Goal: Check status: Check status

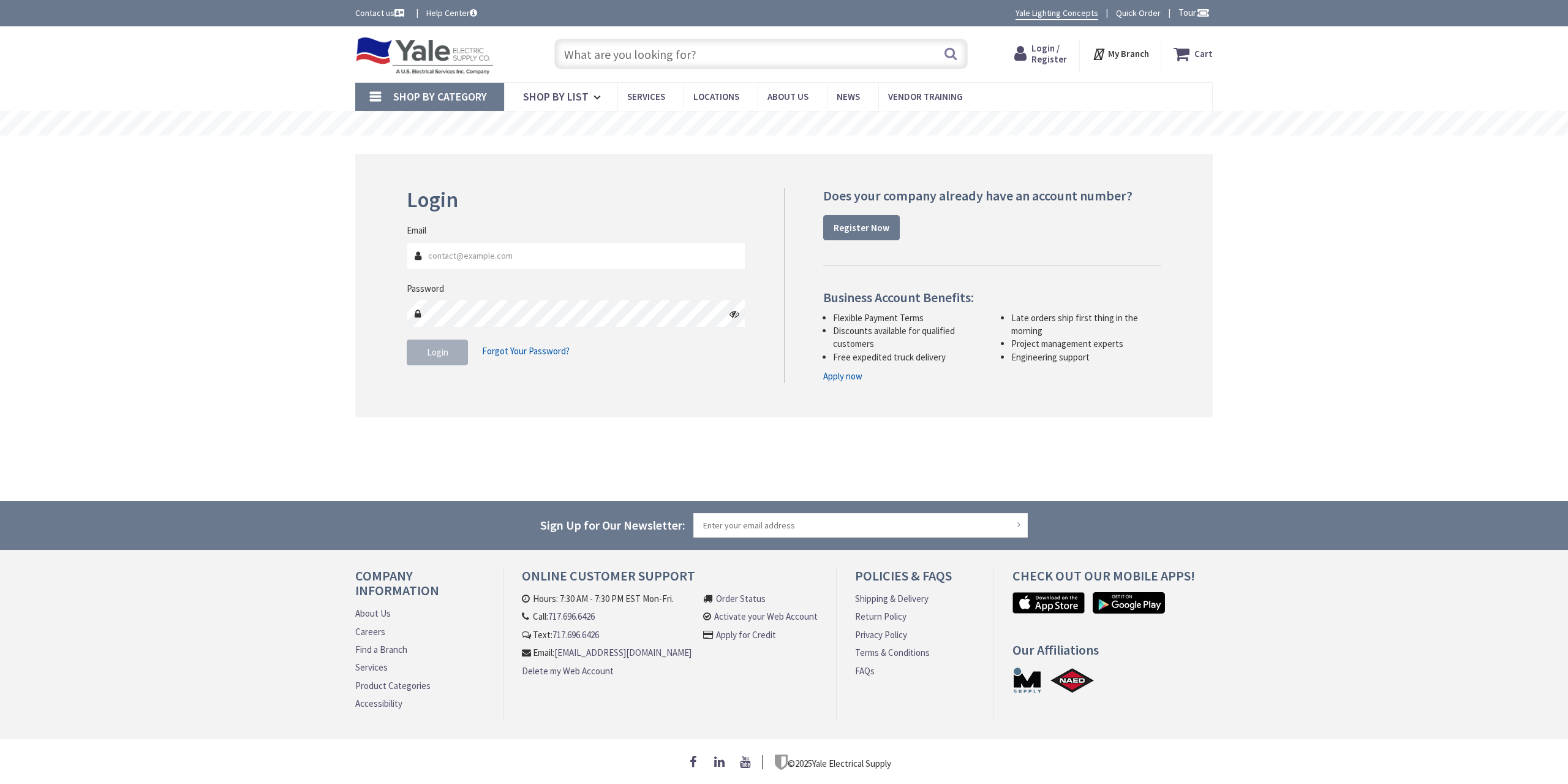
type input "[GEOGRAPHIC_DATA], [GEOGRAPHIC_DATA]"
type input "[EMAIL_ADDRESS][DOMAIN_NAME]"
click at [430, 357] on span "Login" at bounding box center [437, 352] width 21 height 12
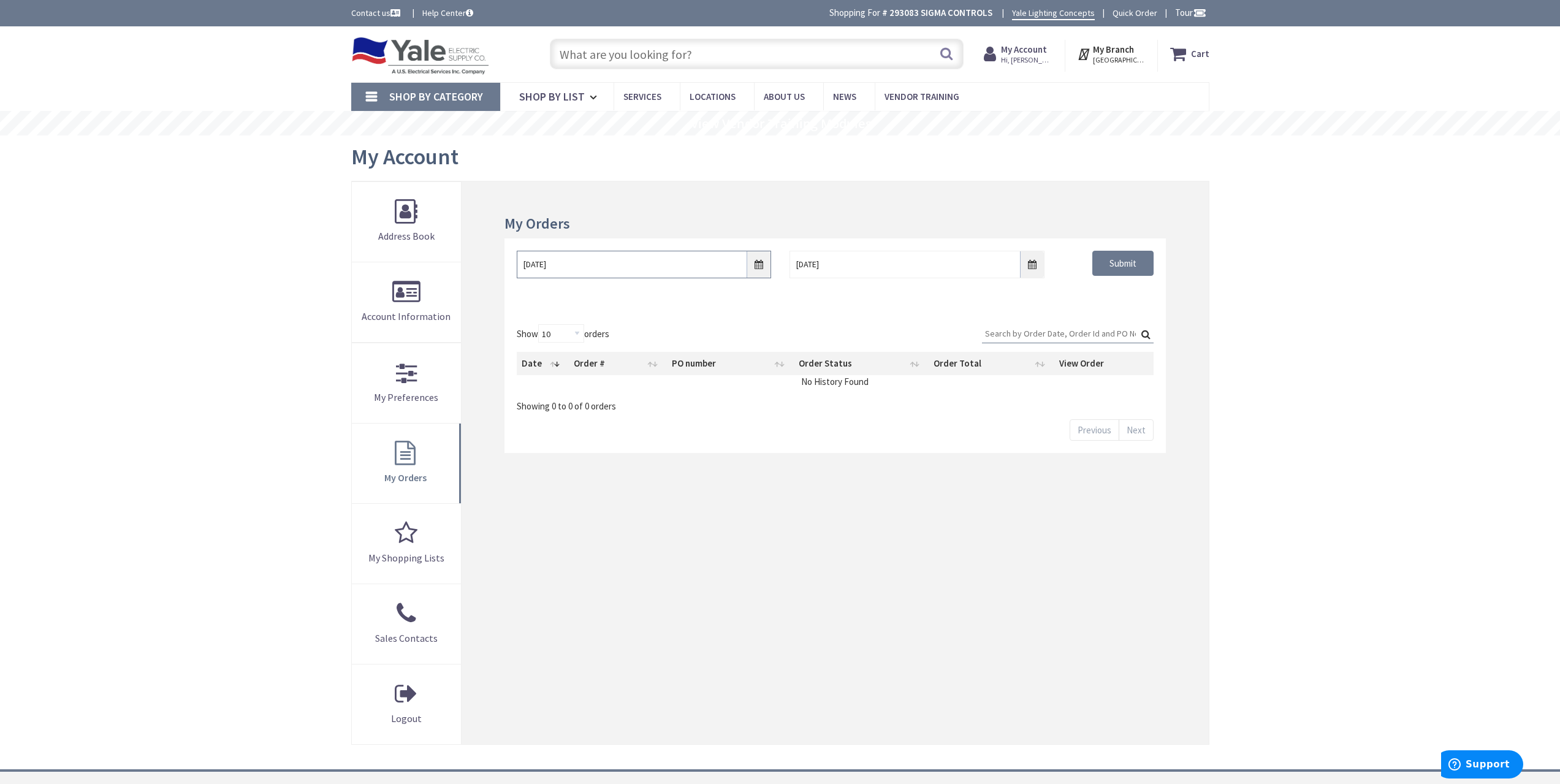
click at [762, 260] on input "8/28/2025" at bounding box center [643, 264] width 254 height 27
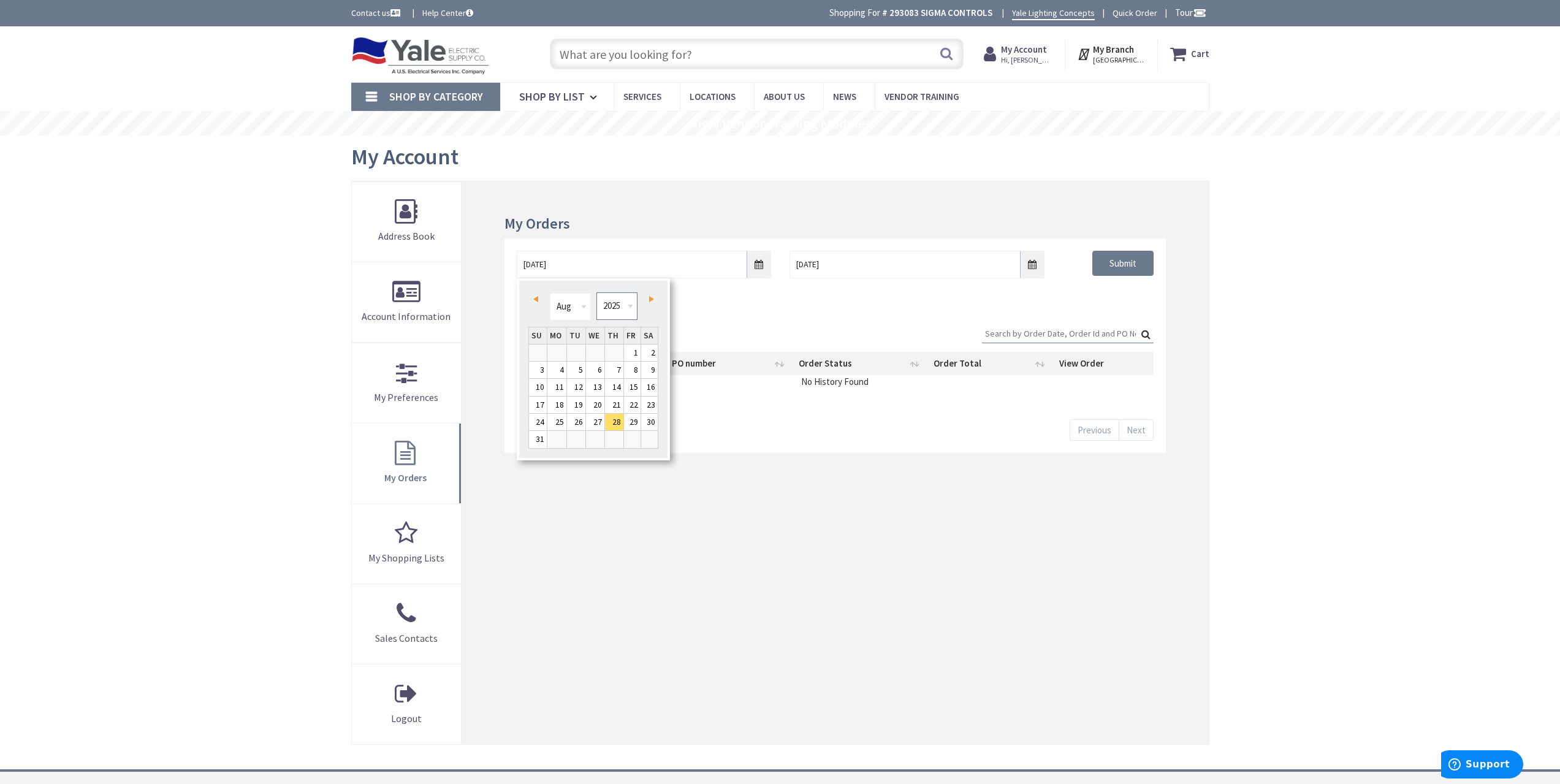
click at [627, 313] on select "1980 1981 1982 1983 1984 1985 1986 1987 1988 1989 1990 1991 1992 1993 1994 1995…" at bounding box center [617, 306] width 41 height 27
type input "08/27/2021"
click at [1111, 312] on div "Show 10 25 50 100 orders Search: Date Order # PO number Order Status Order Tota…" at bounding box center [835, 383] width 661 height 141
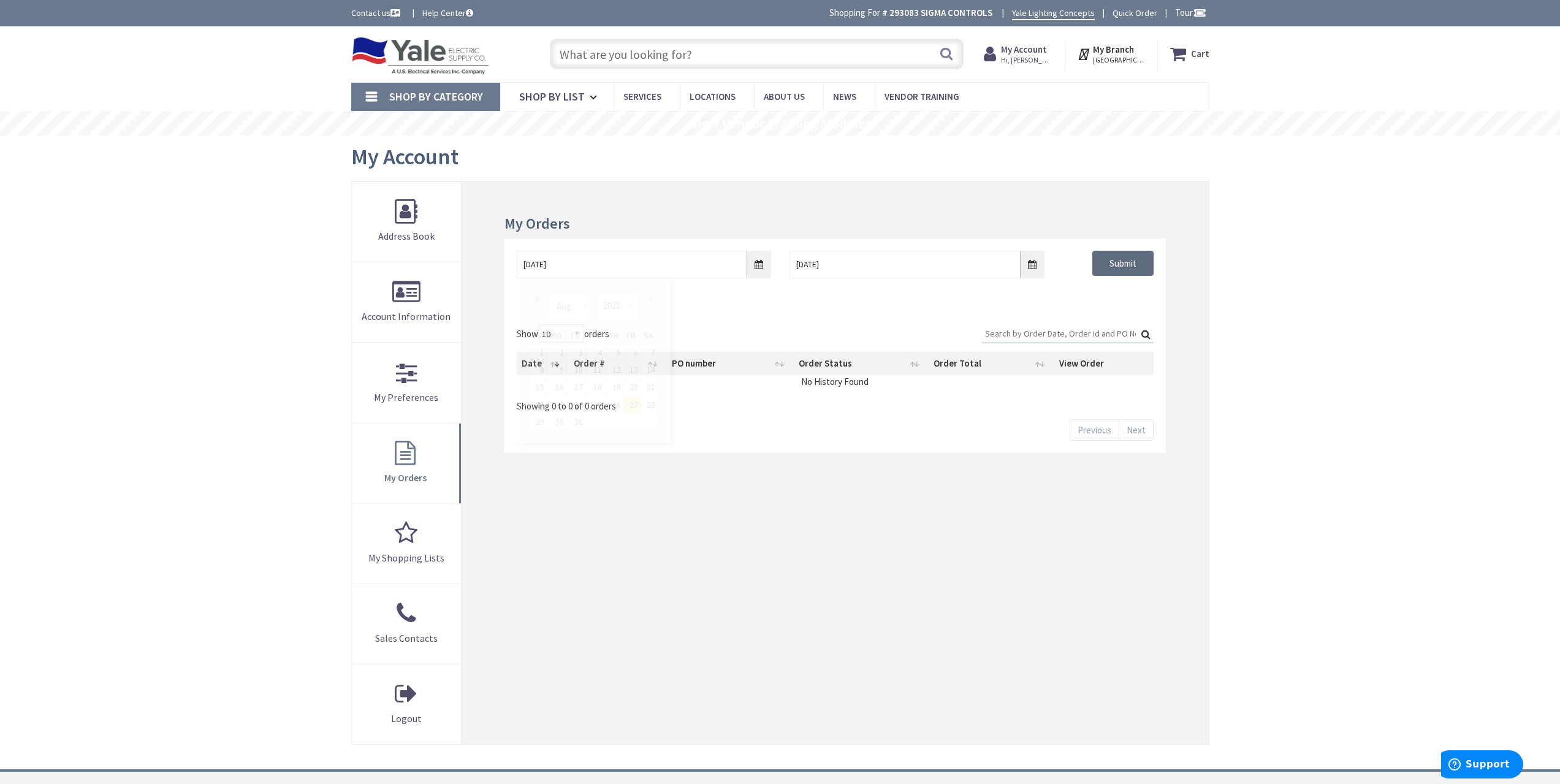
click at [1129, 268] on input "Submit" at bounding box center [1123, 264] width 62 height 26
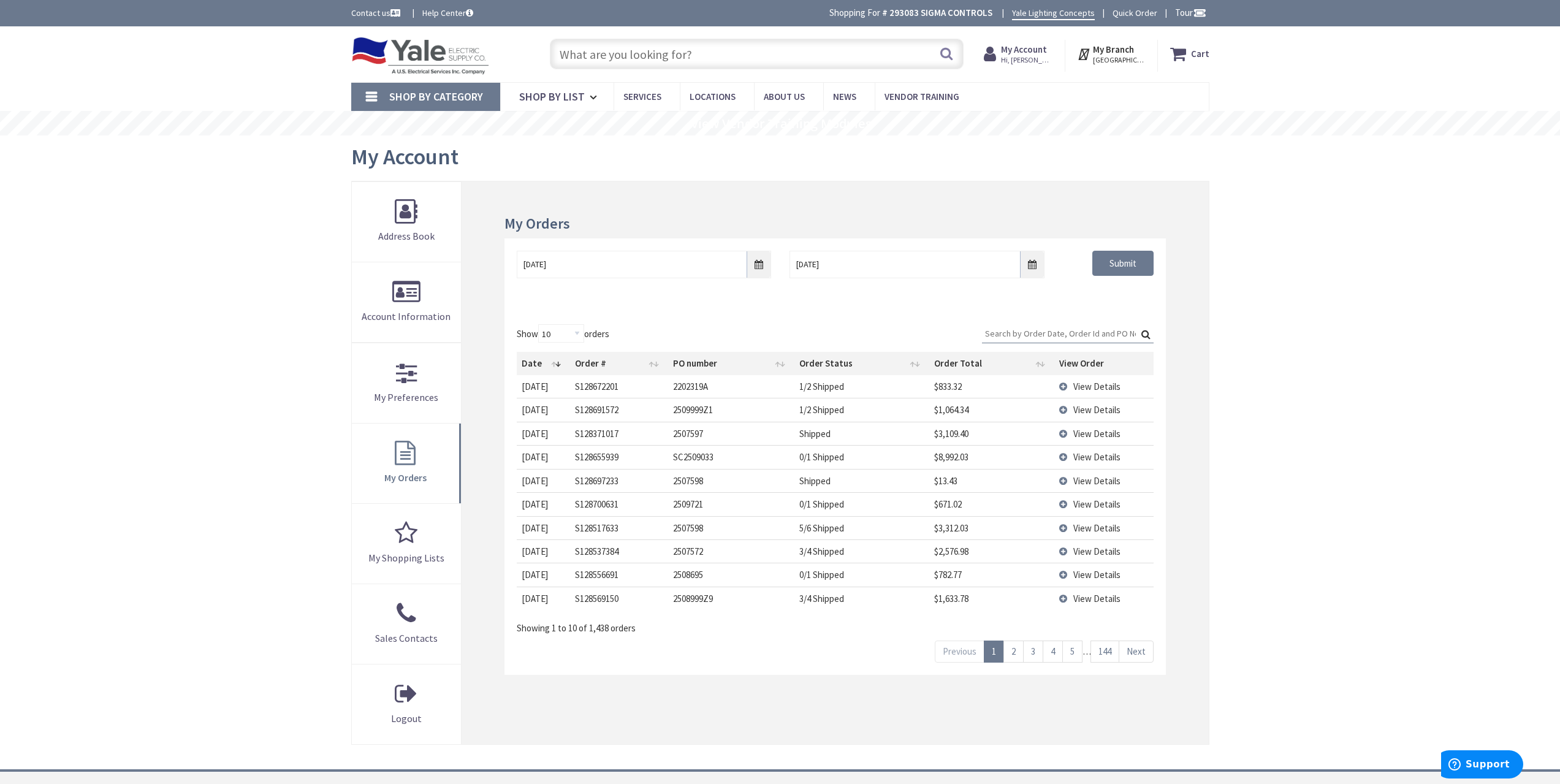
click at [1104, 414] on span "View Details" at bounding box center [1096, 409] width 47 height 12
